Goal: Information Seeking & Learning: Learn about a topic

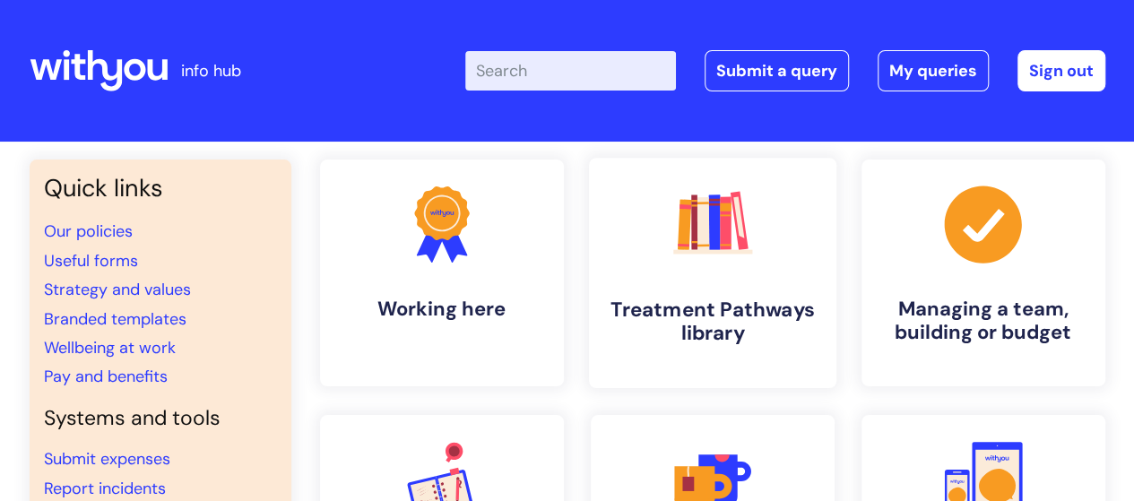
click at [694, 304] on h4 "Treatment Pathways library" at bounding box center [712, 322] width 219 height 48
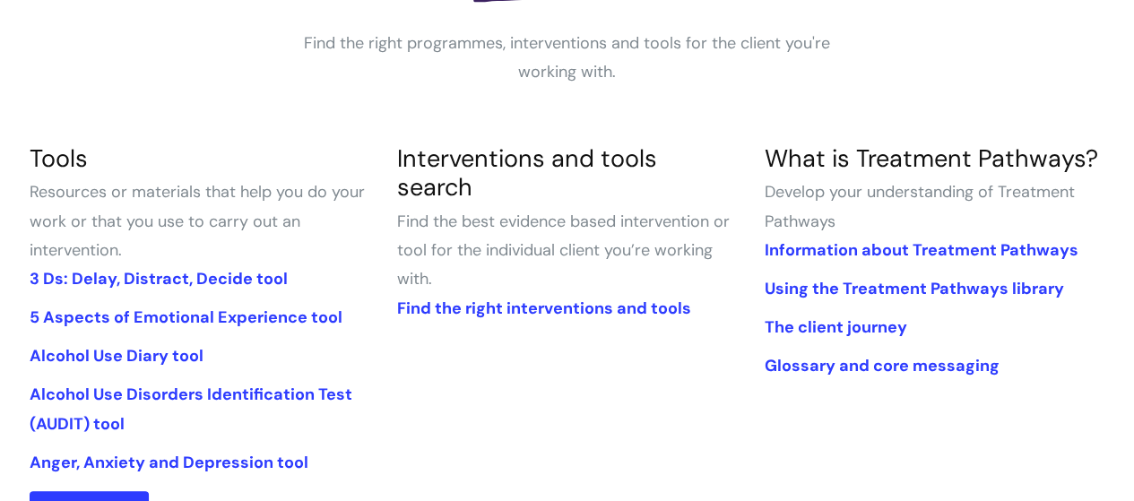
scroll to position [359, 0]
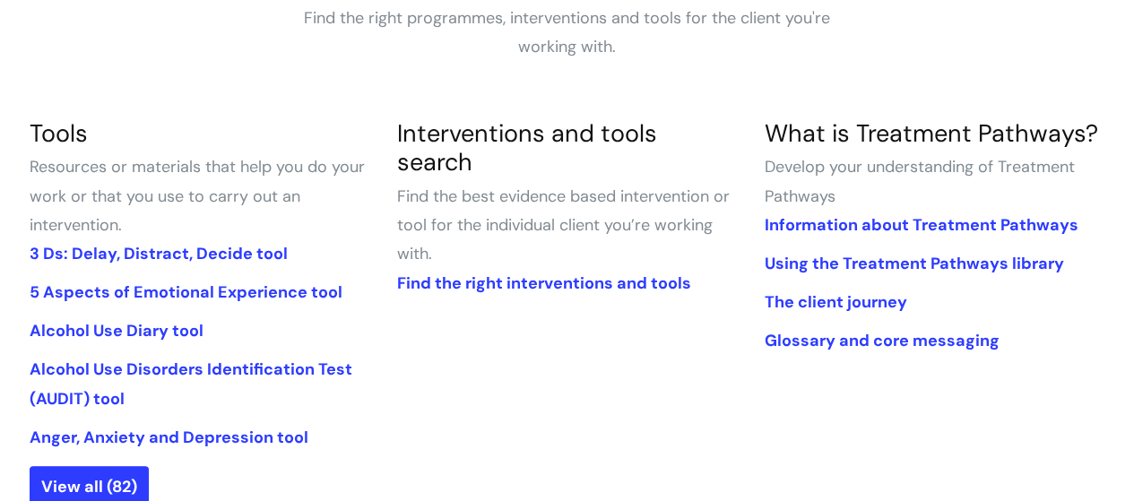
click at [104, 458] on section "Tools Resources or materials that help you do your work or that you use to carr…" at bounding box center [200, 313] width 368 height 389
click at [117, 471] on link "View all (82)" at bounding box center [89, 486] width 119 height 41
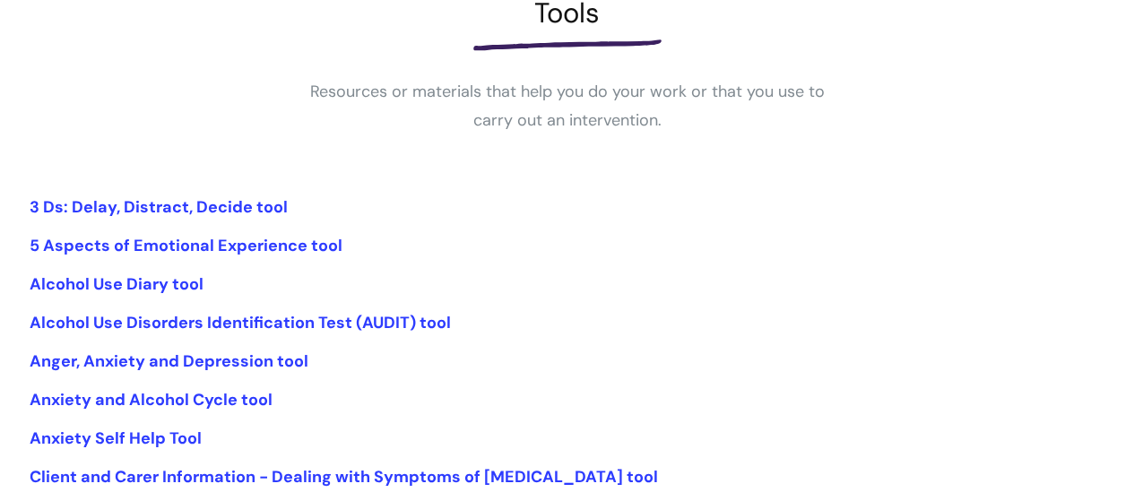
scroll to position [448, 0]
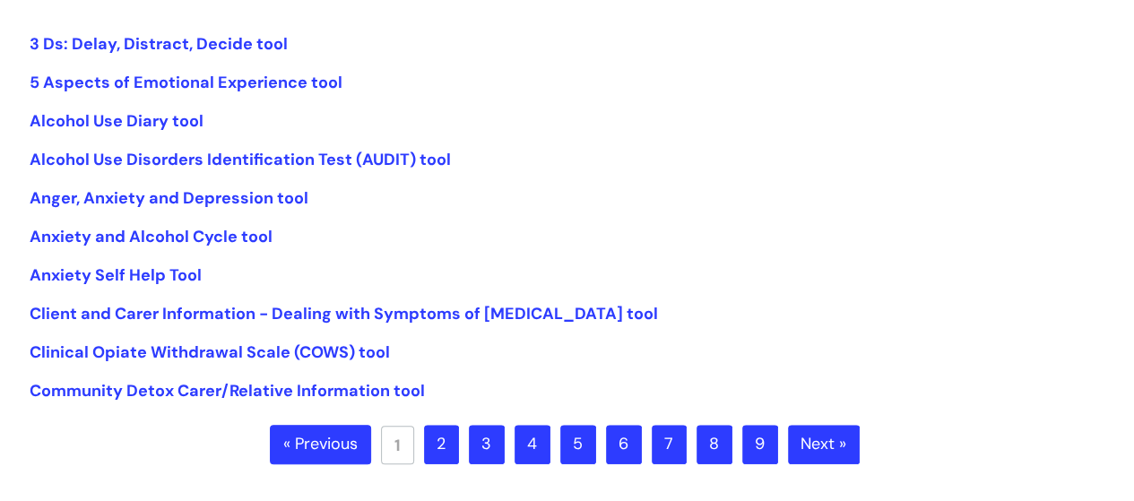
click at [443, 446] on link "2" at bounding box center [441, 444] width 35 height 39
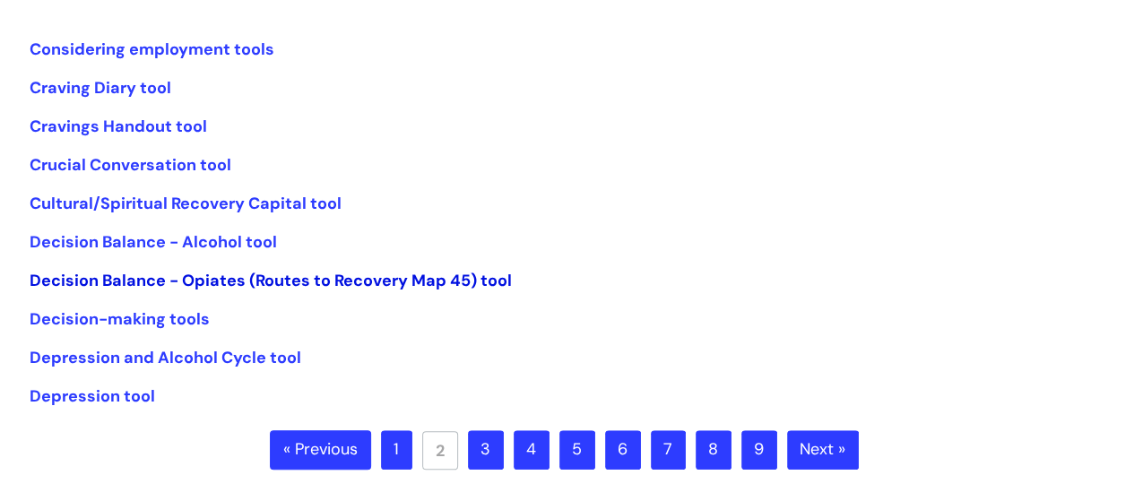
scroll to position [538, 0]
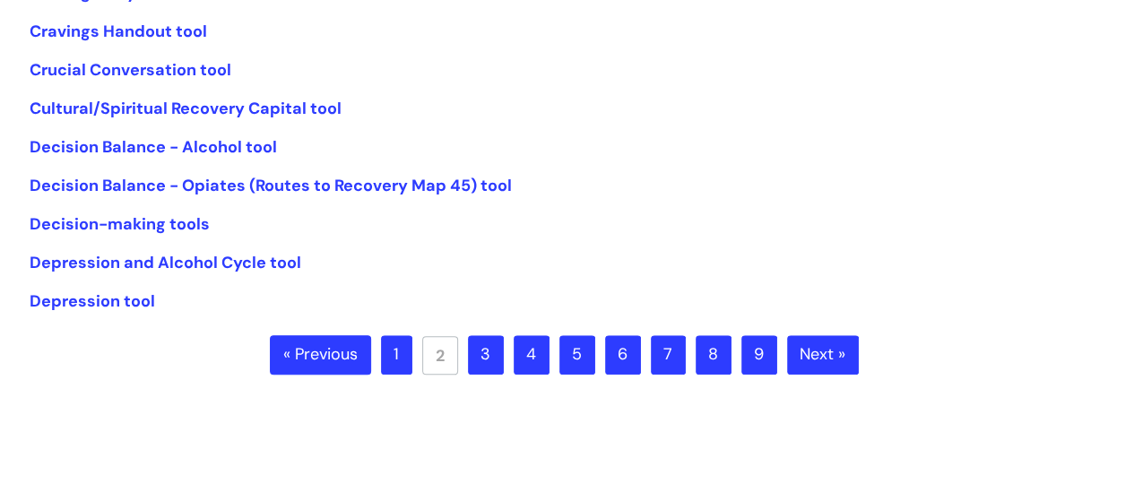
click at [481, 352] on link "3" at bounding box center [486, 354] width 36 height 39
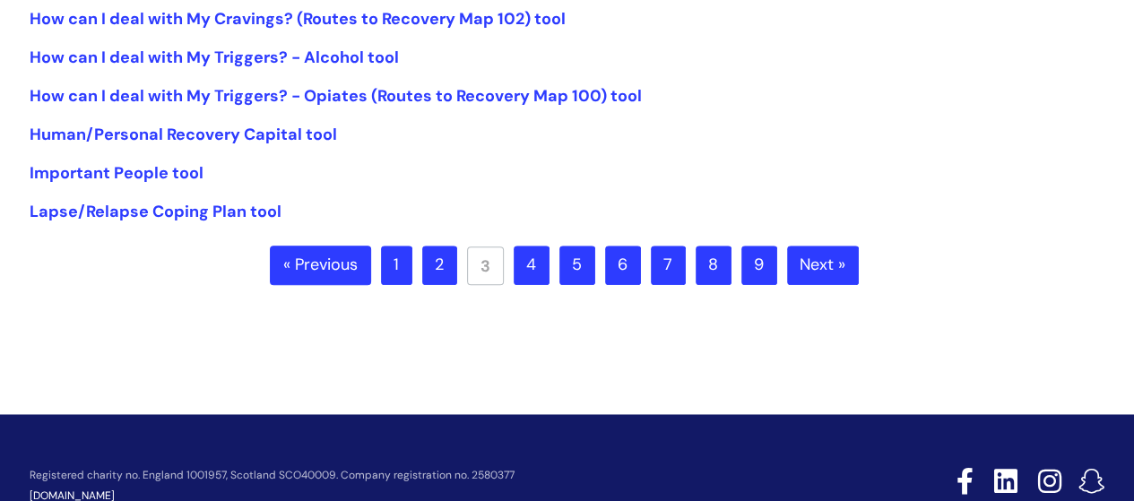
scroll to position [538, 0]
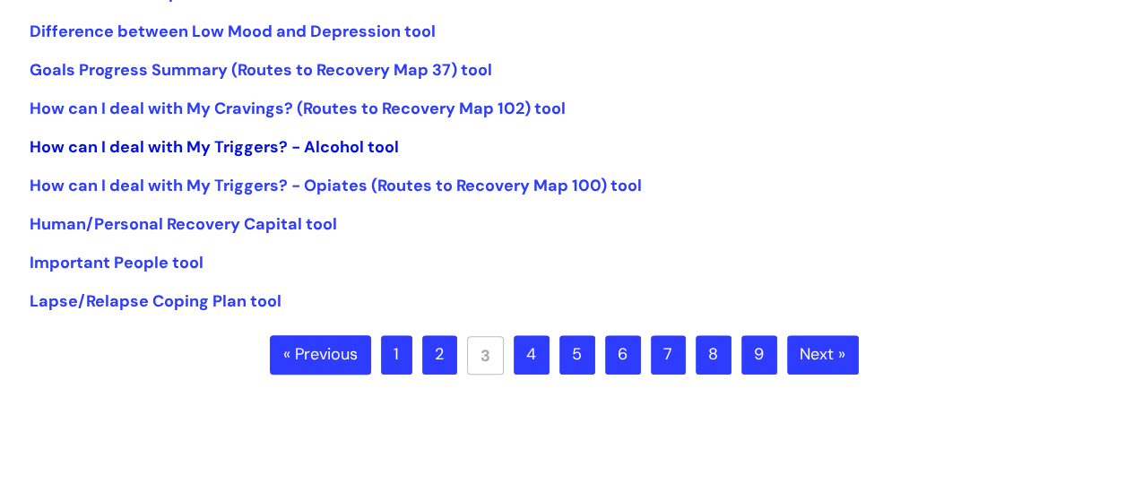
click at [123, 150] on link "How can I deal with My Triggers? - Alcohol tool" at bounding box center [214, 147] width 369 height 22
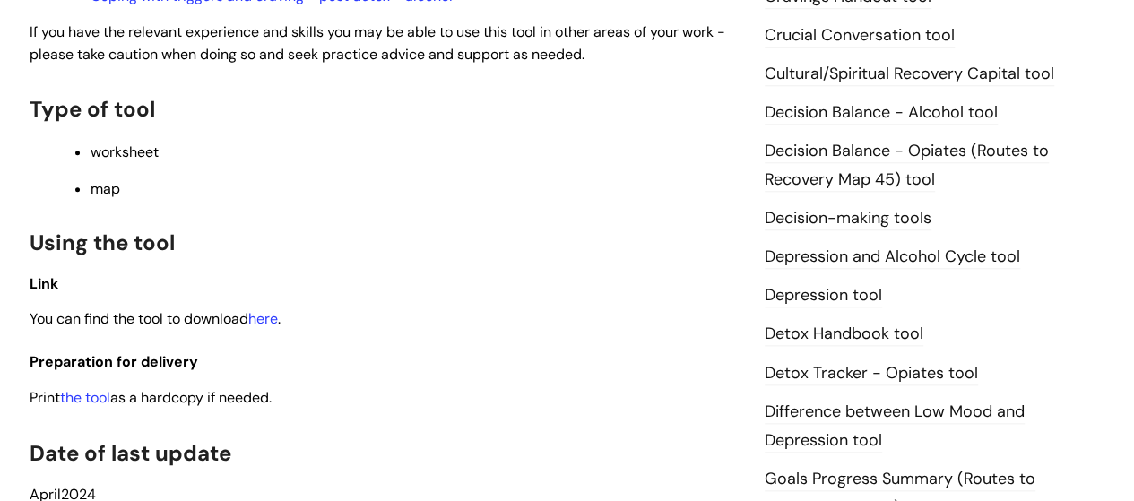
scroll to position [897, 0]
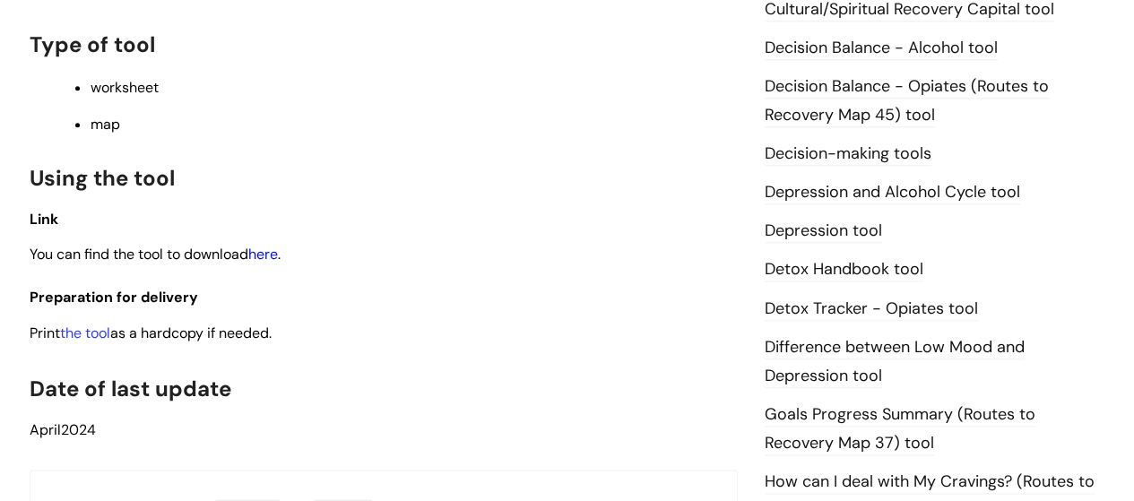
click at [274, 256] on link "here" at bounding box center [263, 254] width 30 height 19
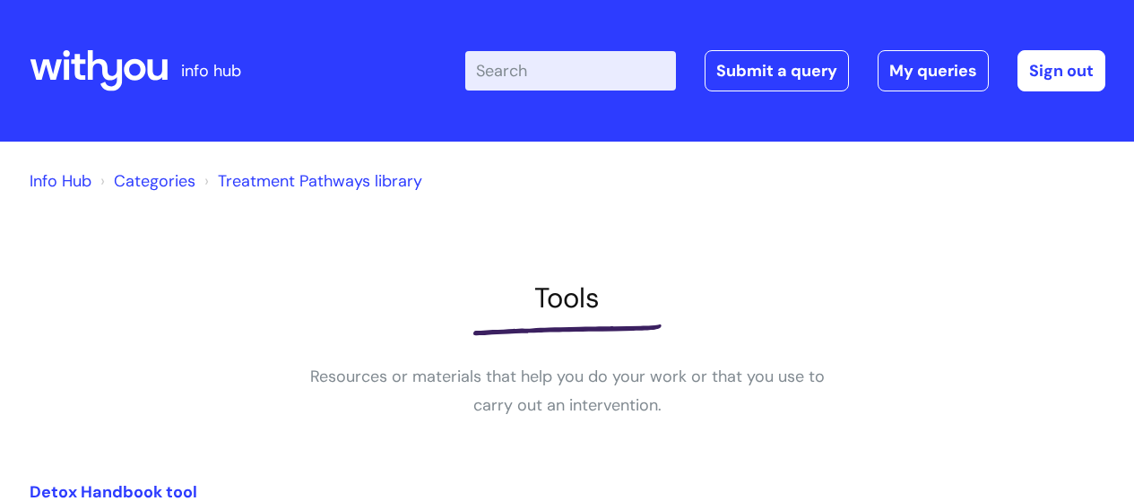
scroll to position [538, 0]
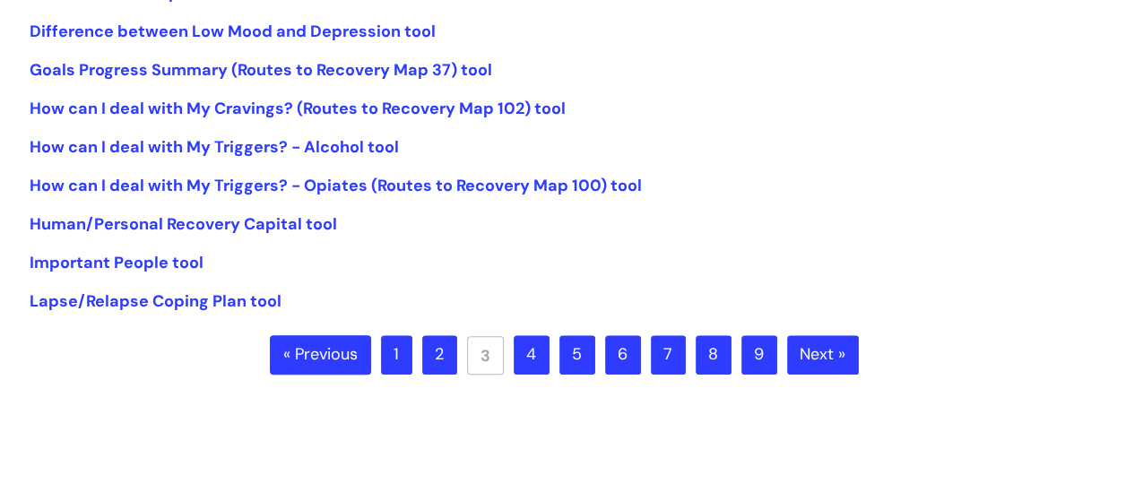
click at [845, 356] on link "Next »" at bounding box center [823, 354] width 72 height 39
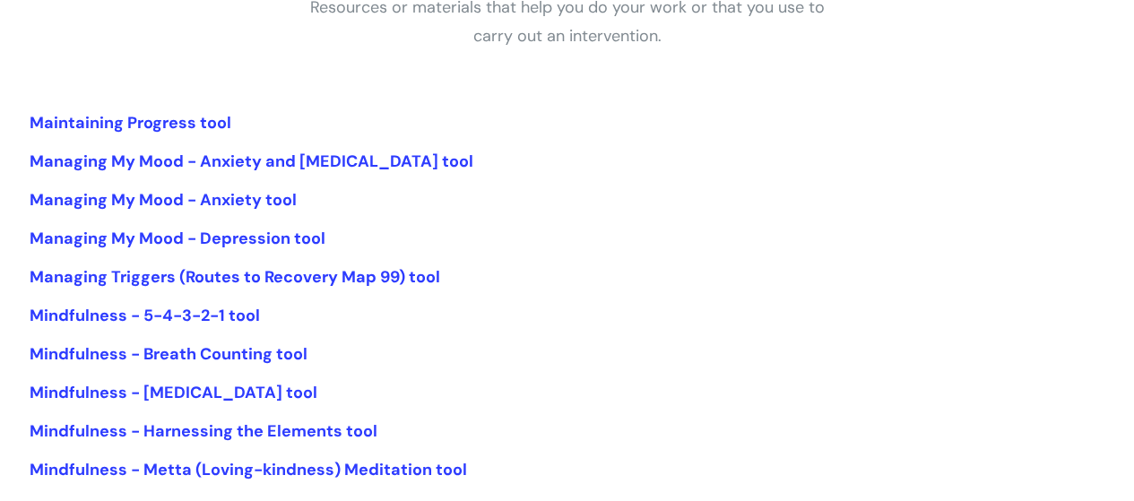
scroll to position [359, 0]
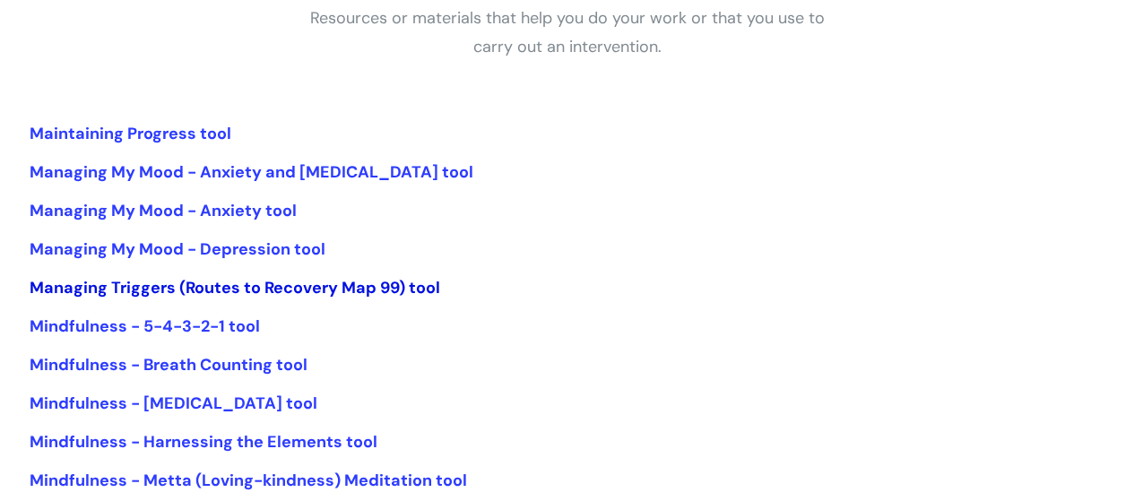
click at [118, 289] on link "Managing Triggers (Routes to Recovery Map 99) tool" at bounding box center [235, 288] width 411 height 22
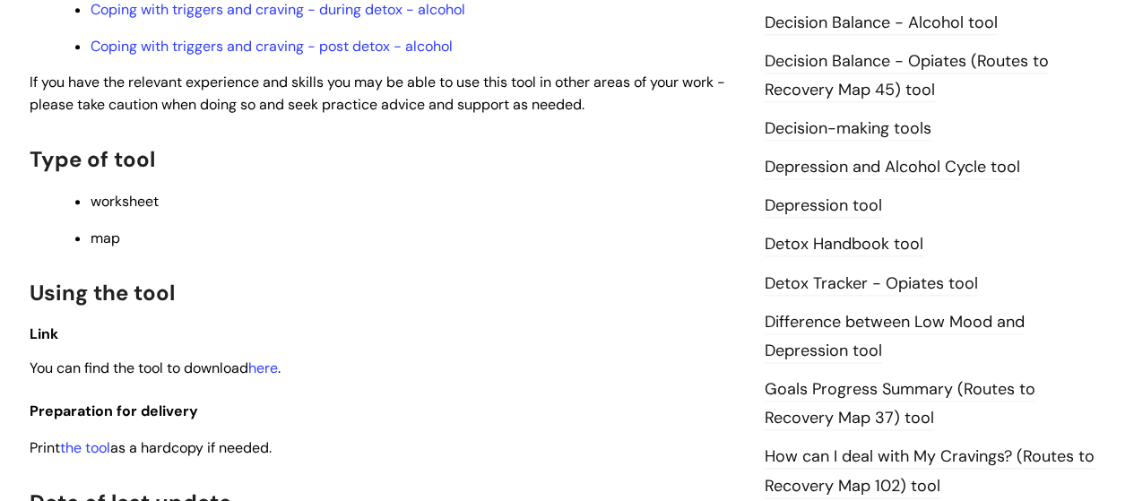
scroll to position [986, 0]
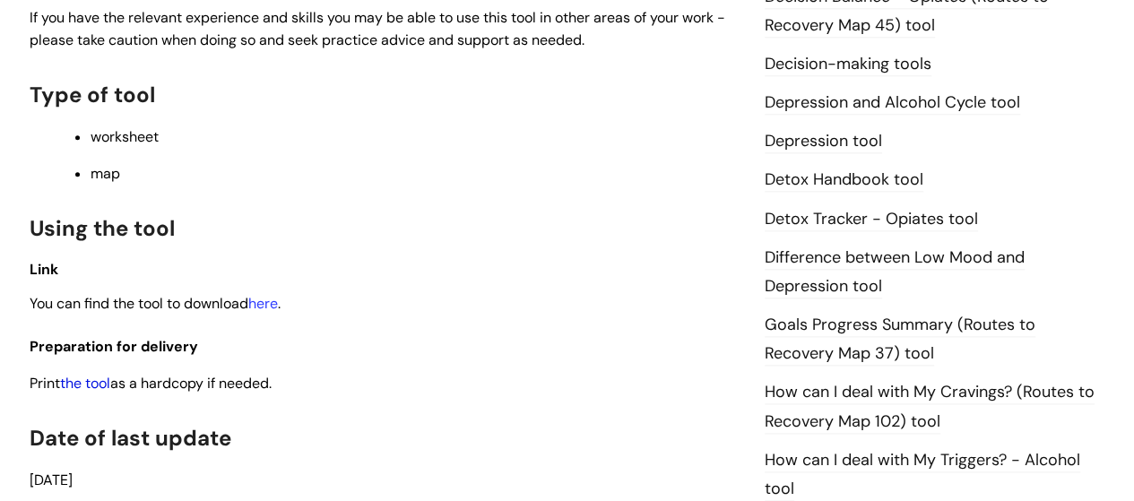
click at [97, 388] on link "the tool" at bounding box center [85, 383] width 50 height 19
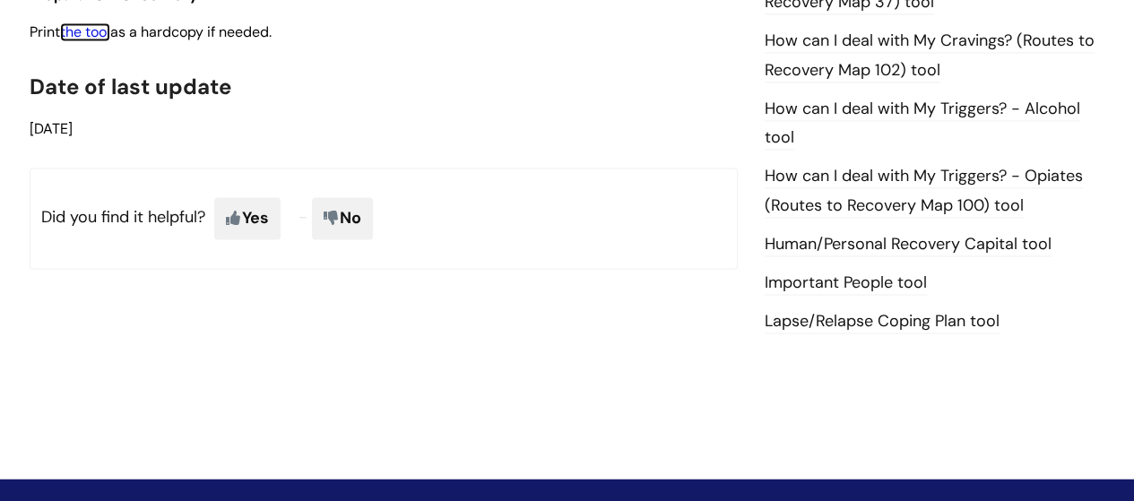
scroll to position [1345, 0]
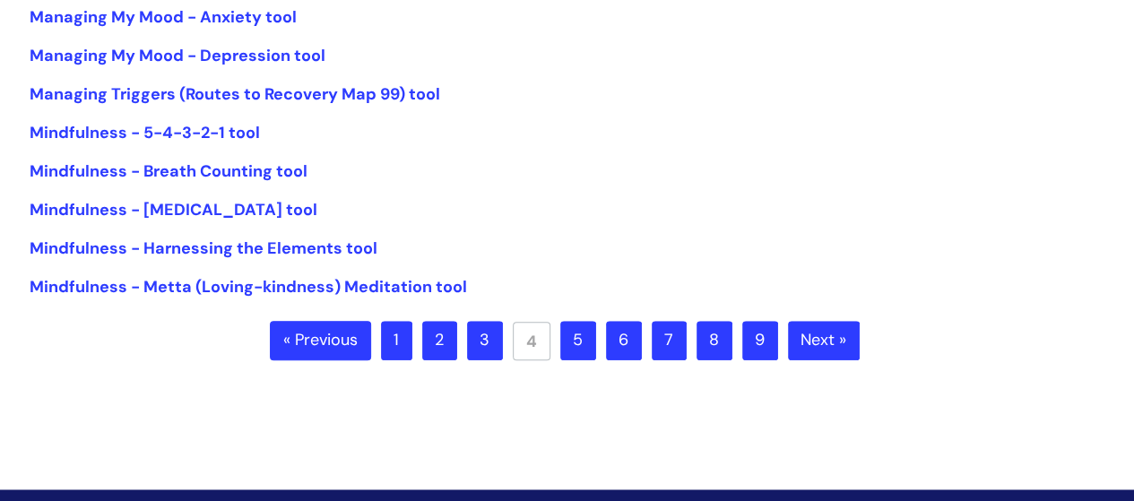
scroll to position [628, 0]
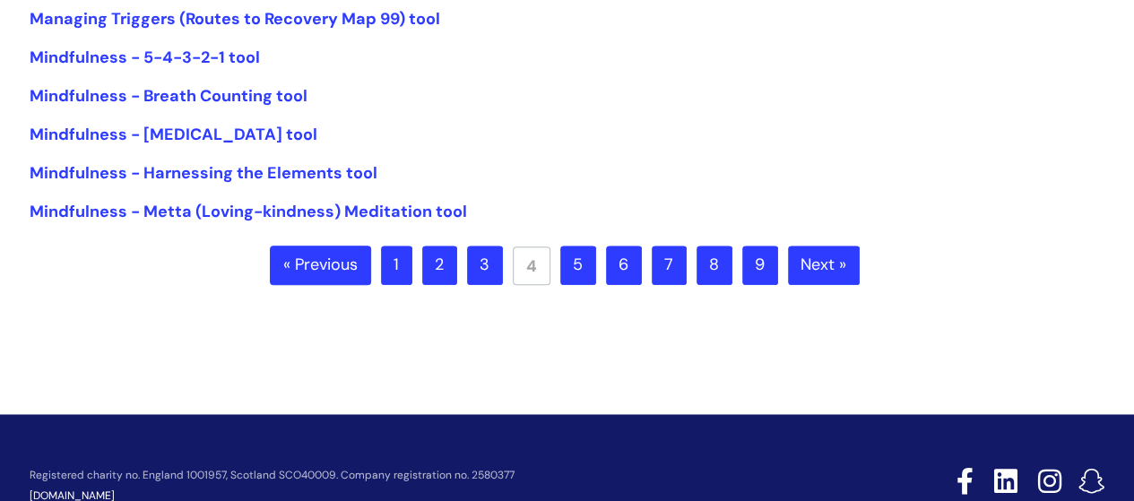
click at [585, 268] on link "5" at bounding box center [578, 265] width 36 height 39
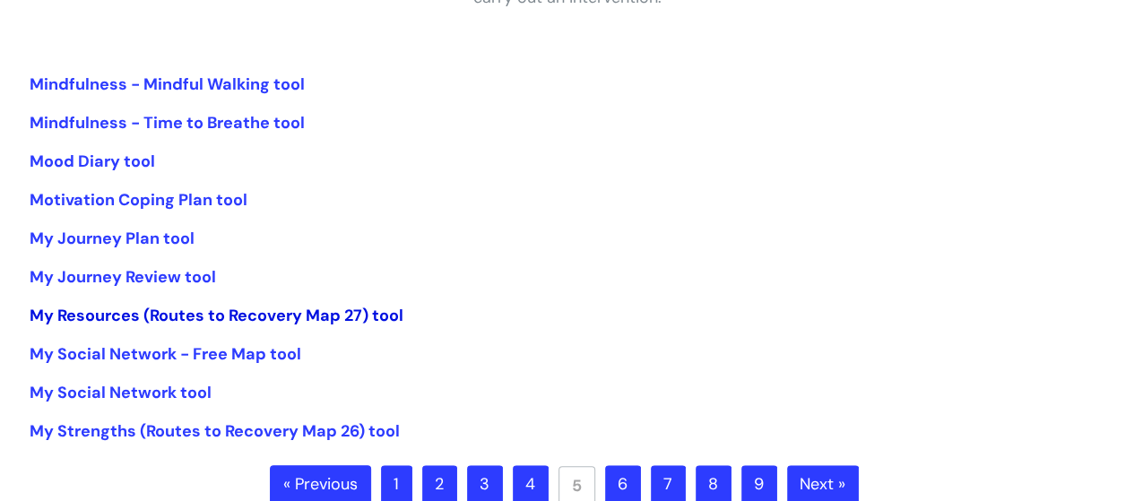
scroll to position [448, 0]
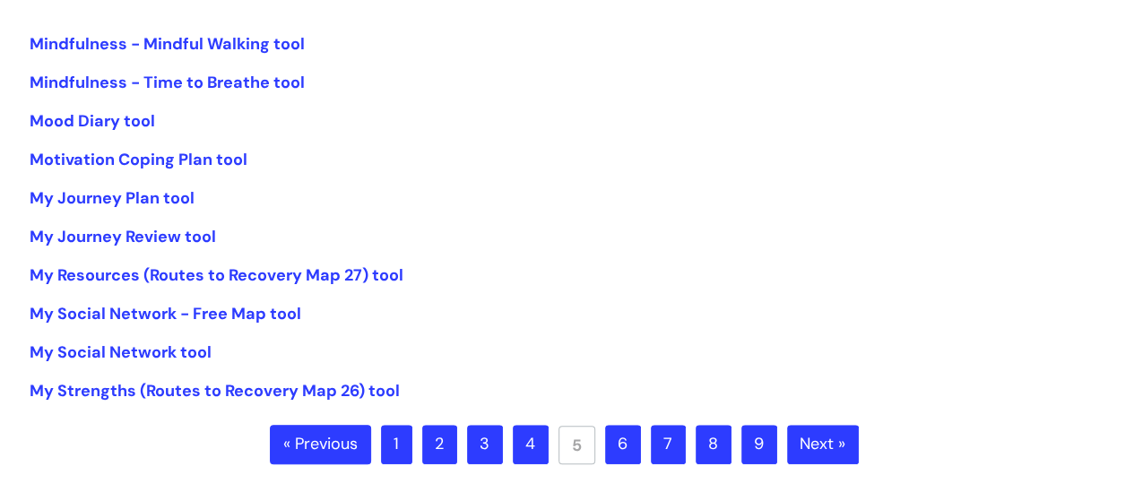
click at [610, 453] on link "6" at bounding box center [623, 444] width 36 height 39
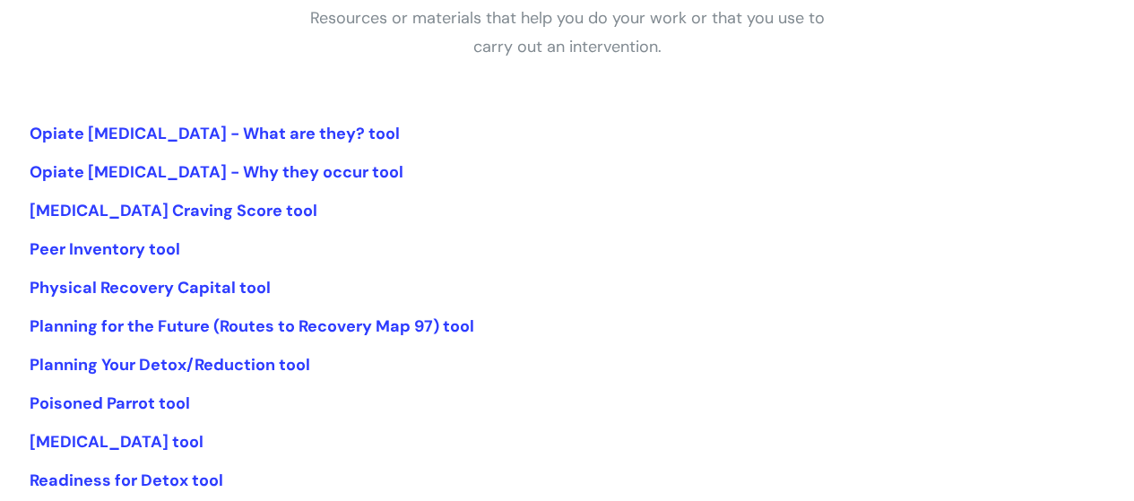
scroll to position [448, 0]
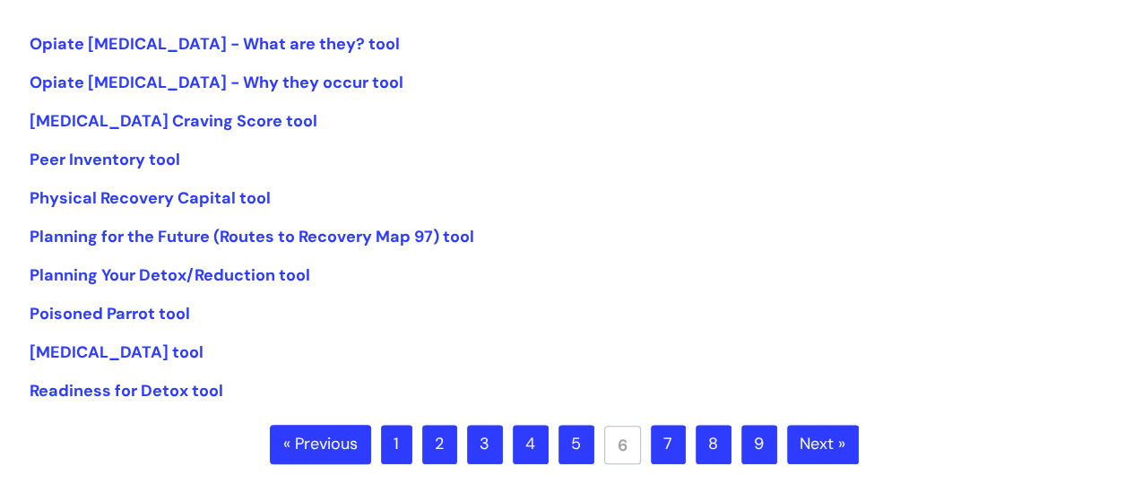
click at [665, 450] on link "7" at bounding box center [668, 444] width 35 height 39
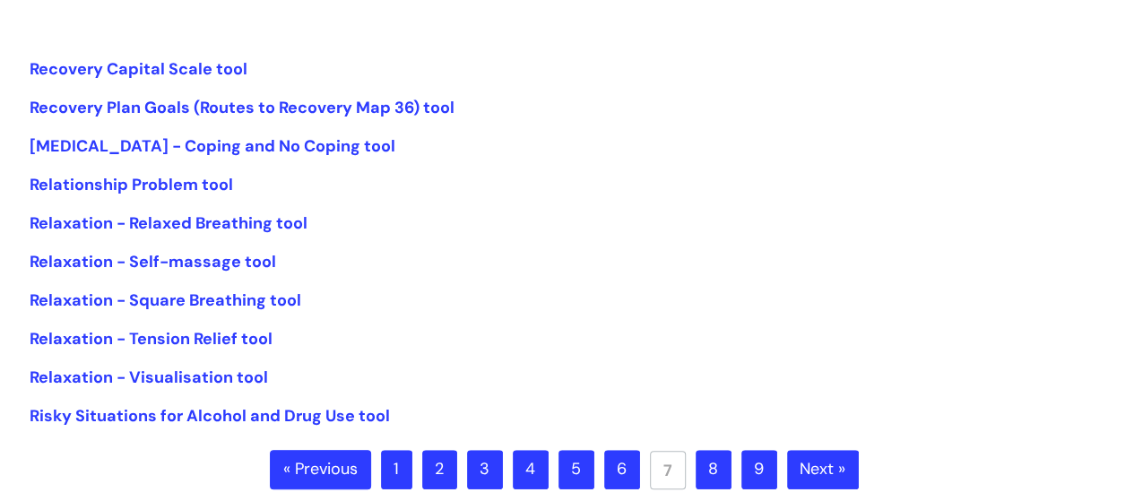
scroll to position [448, 0]
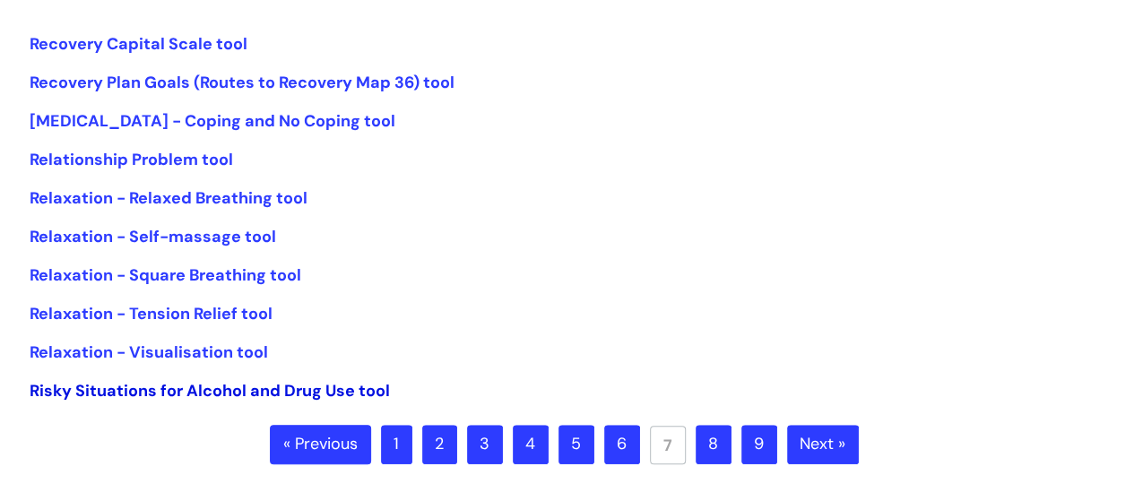
click at [228, 387] on link "Risky Situations for Alcohol and Drug Use tool" at bounding box center [210, 391] width 360 height 22
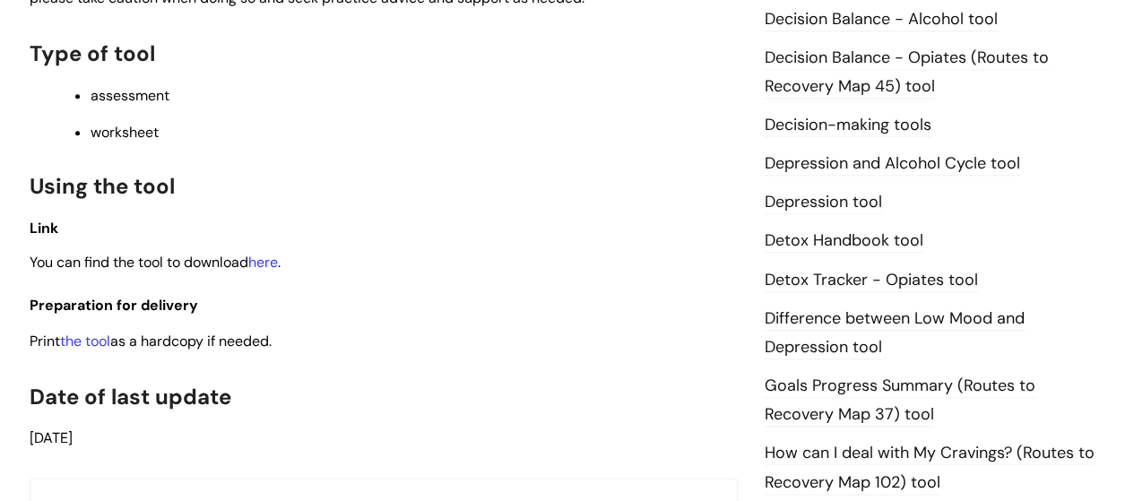
scroll to position [986, 0]
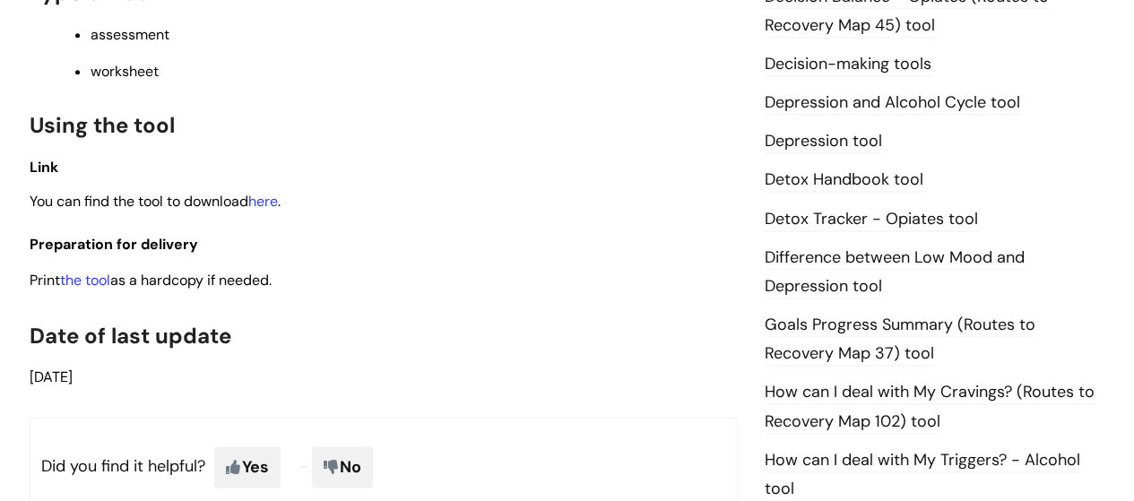
click at [125, 291] on p "Print the tool as a hardcopy if needed." at bounding box center [384, 280] width 708 height 22
click at [238, 205] on span "You can find the tool to download here ." at bounding box center [155, 201] width 251 height 19
click at [264, 202] on link "here" at bounding box center [263, 201] width 30 height 19
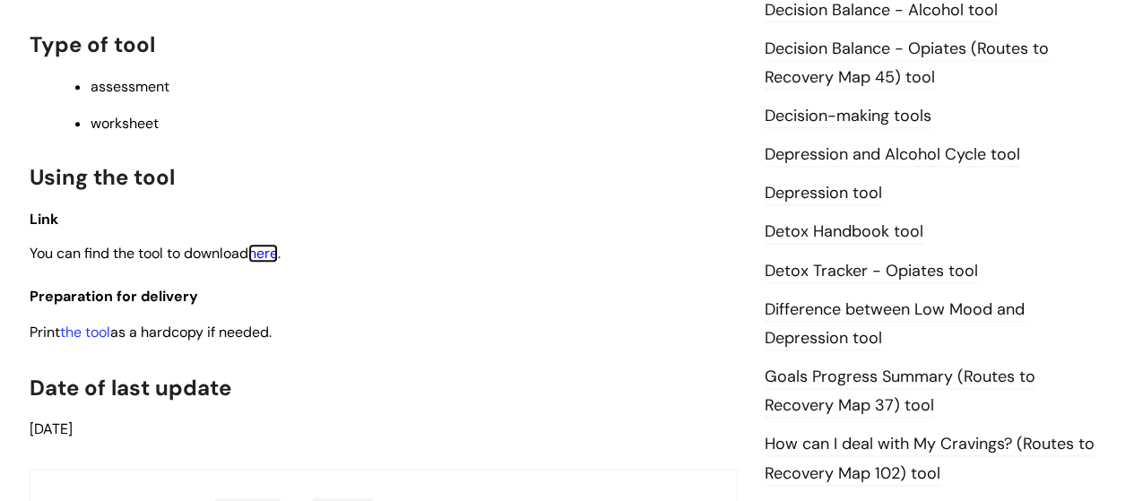
scroll to position [897, 0]
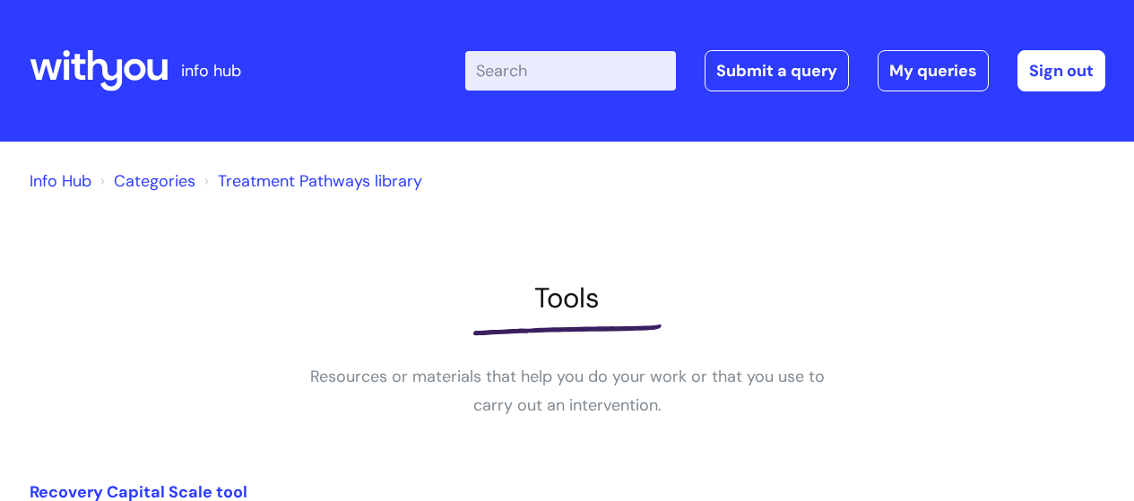
scroll to position [448, 0]
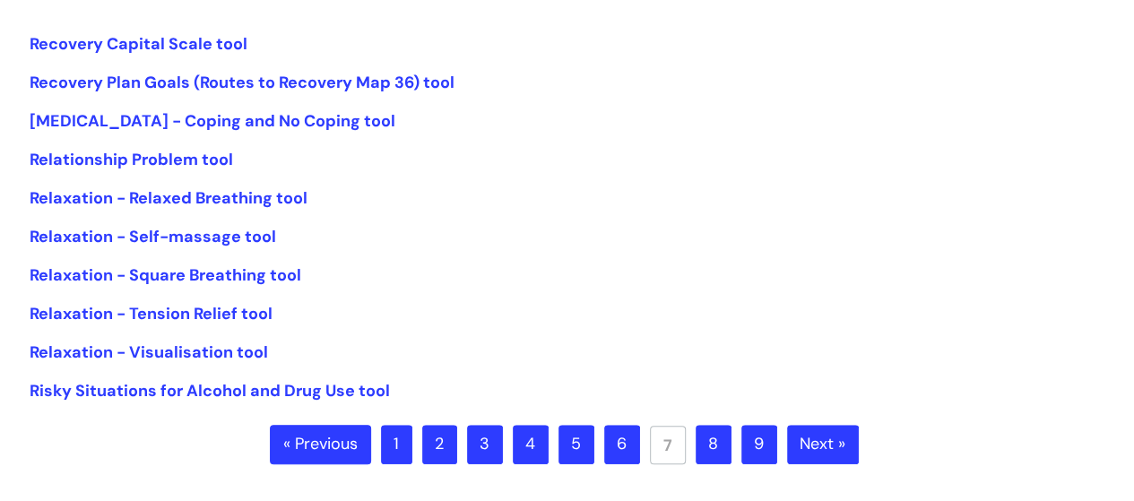
click at [710, 435] on link "8" at bounding box center [714, 444] width 36 height 39
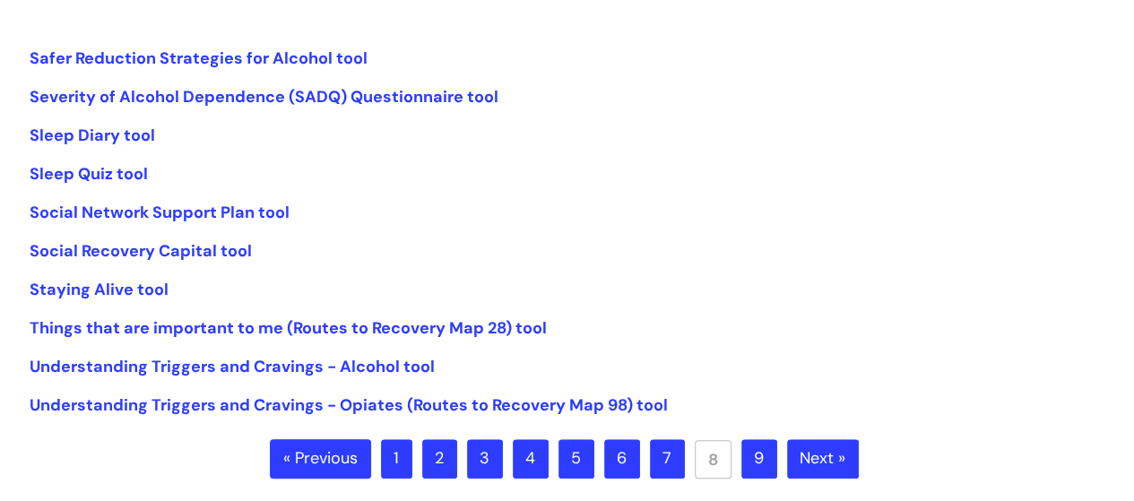
scroll to position [538, 0]
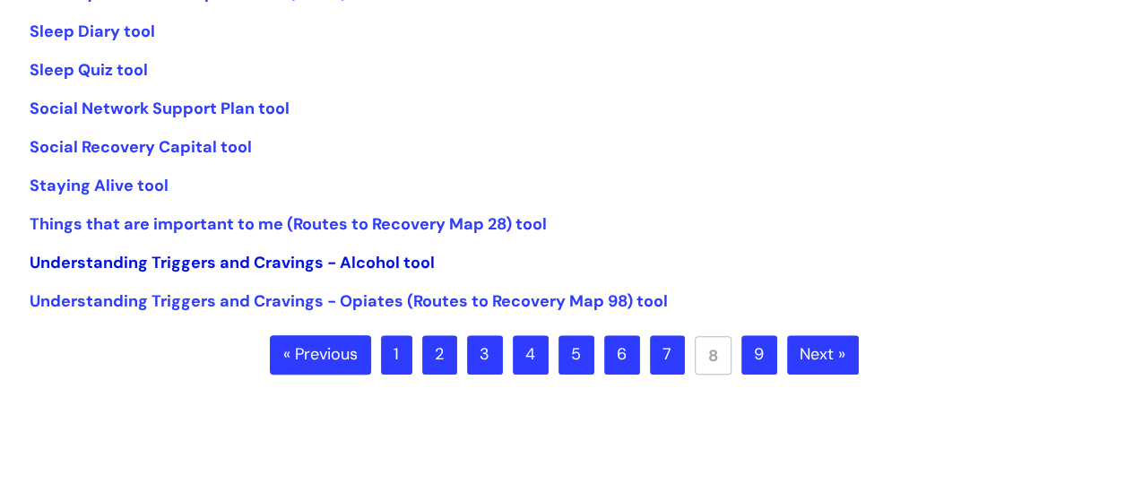
click at [161, 257] on link "Understanding Triggers and Cravings - Alcohol tool" at bounding box center [232, 263] width 405 height 22
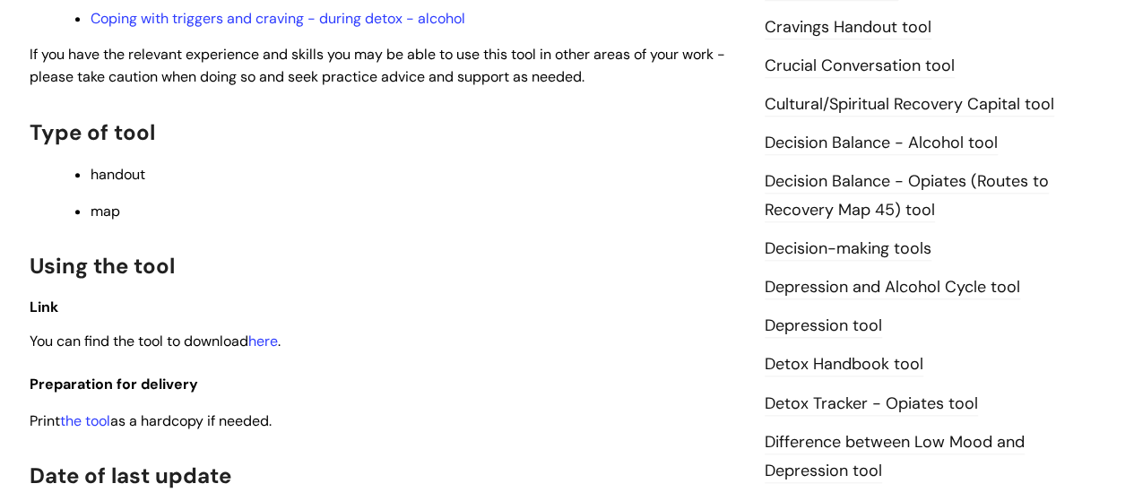
scroll to position [897, 0]
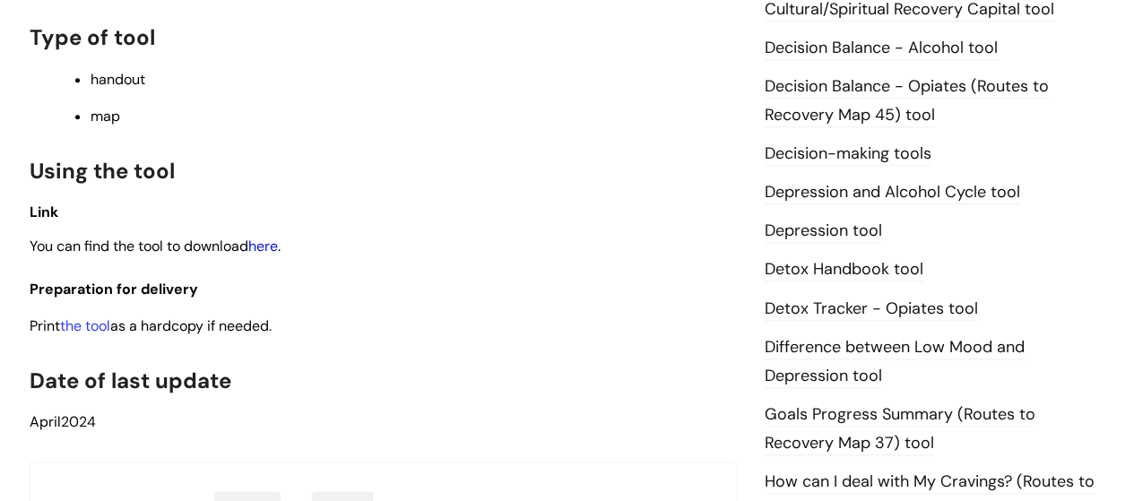
click at [266, 246] on link "here" at bounding box center [263, 246] width 30 height 19
